Goal: Information Seeking & Learning: Understand process/instructions

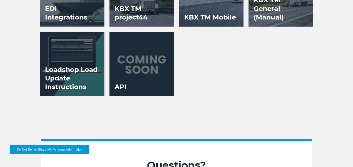
scroll to position [955, 0]
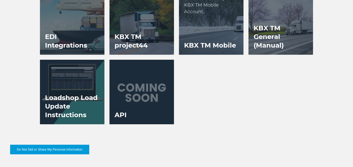
click at [202, 36] on h3 "KBX TM Mobile" at bounding box center [210, 45] width 62 height 19
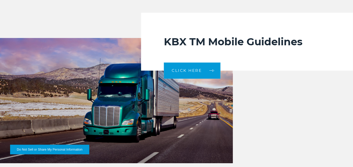
scroll to position [983, 0]
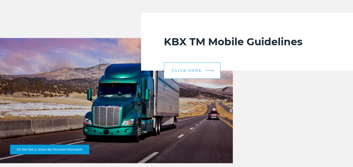
click at [197, 73] on link "CLICK HERE" at bounding box center [192, 70] width 57 height 16
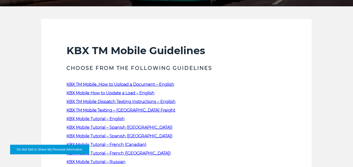
scroll to position [112, 0]
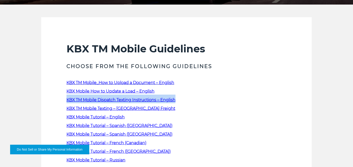
drag, startPoint x: 63, startPoint y: 98, endPoint x: 186, endPoint y: 101, distance: 123.2
click at [186, 101] on section "KBX TM Mobile Guidelines Choose from the following guidelines KBX TM Mobile_How…" at bounding box center [176, 101] width 271 height 168
copy link "KBX TM Mobile Dispatch Texting Instructions – English"
click at [119, 98] on link "KBX TM Mobile Dispatch Texting Instructions – English" at bounding box center [121, 99] width 109 height 5
